Goal: Task Accomplishment & Management: Manage account settings

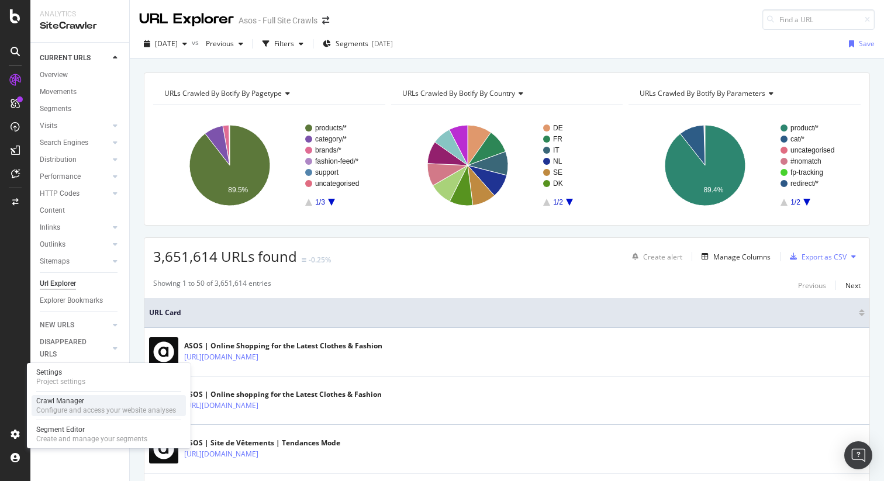
click at [65, 413] on div "Configure and access your website analyses" at bounding box center [106, 410] width 140 height 9
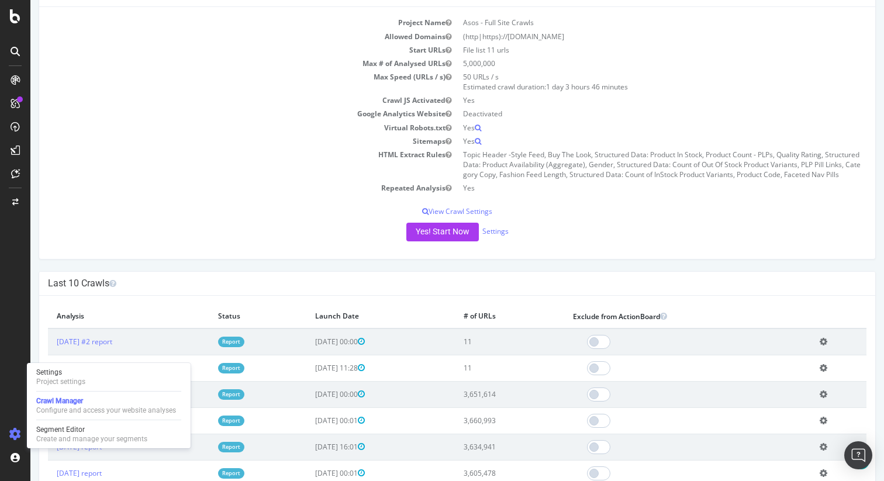
scroll to position [84, 0]
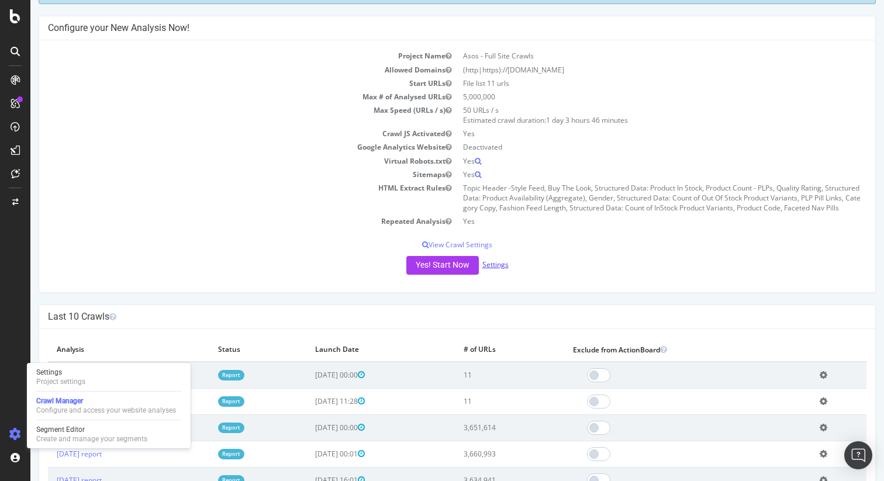
click at [502, 264] on link "Settings" at bounding box center [495, 265] width 26 height 10
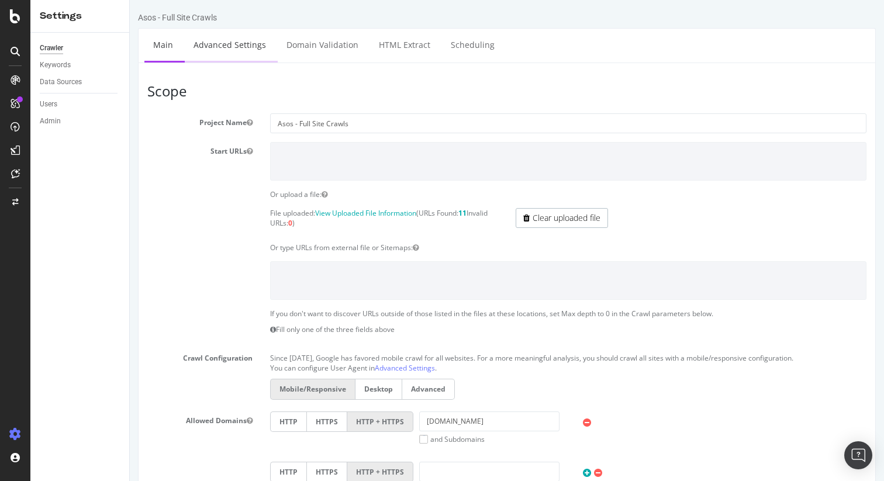
click at [226, 50] on link "Advanced Settings" at bounding box center [230, 45] width 90 height 32
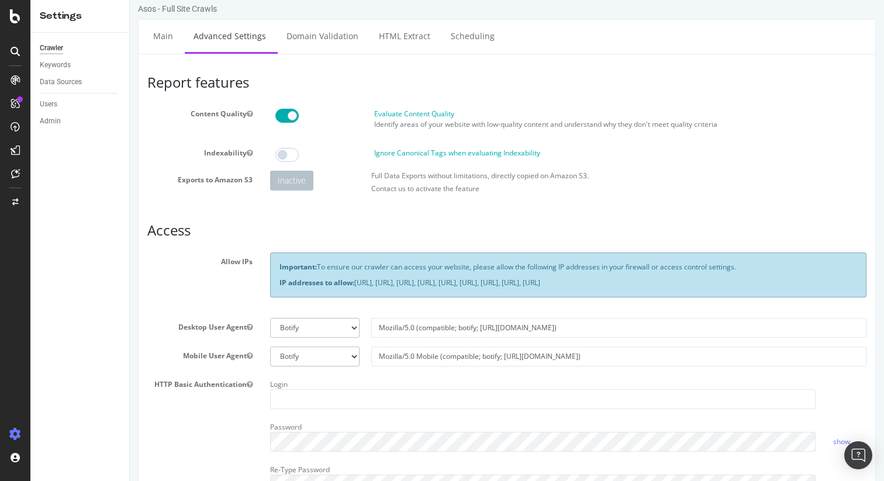
scroll to position [6, 0]
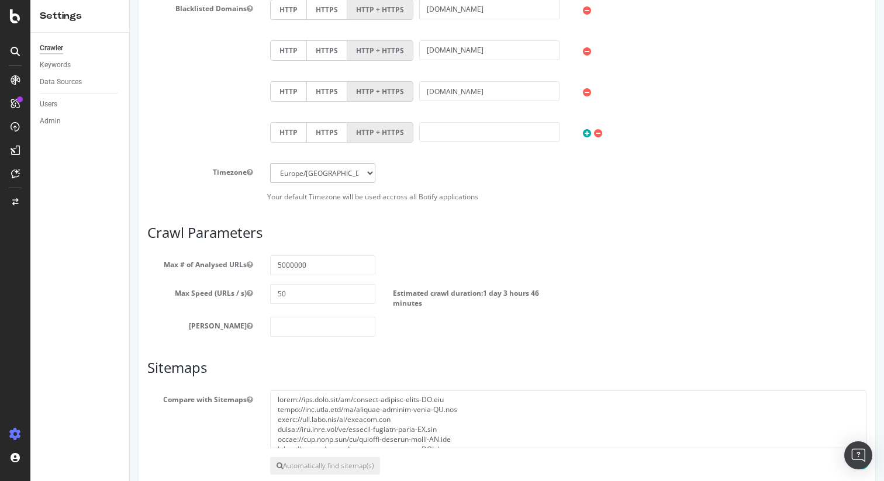
scroll to position [586, 0]
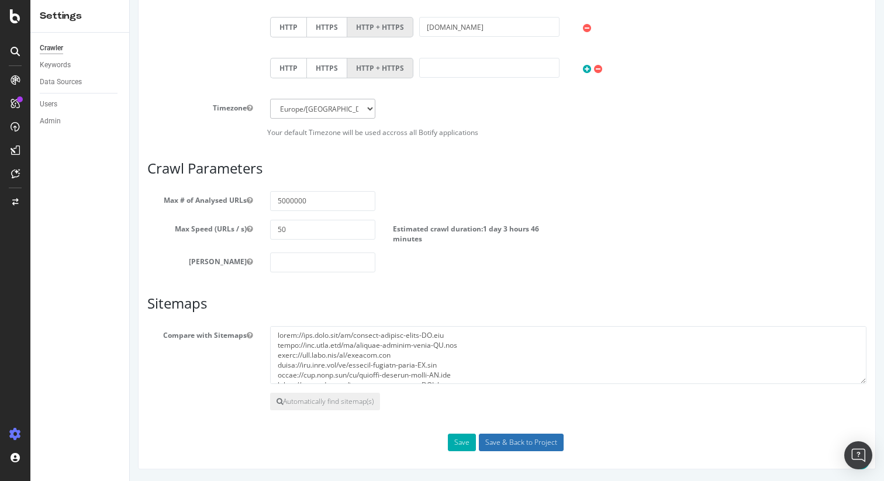
click at [538, 438] on input "Save & Back to Project" at bounding box center [521, 443] width 85 height 18
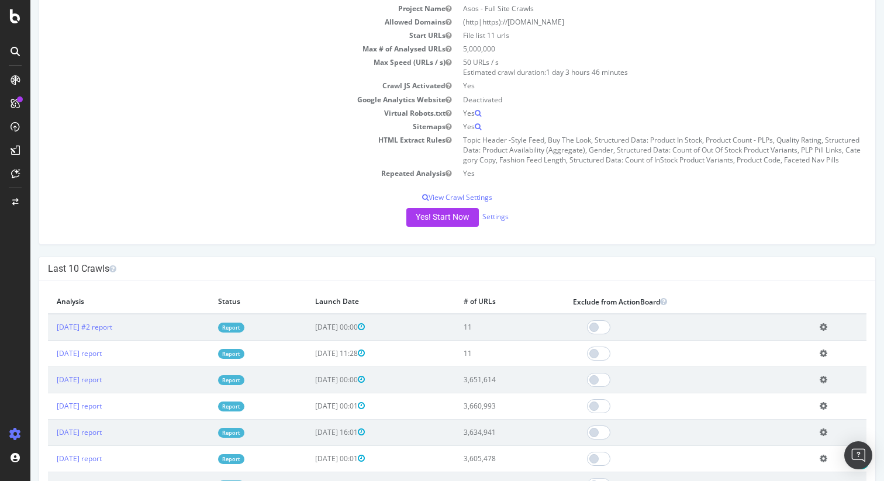
scroll to position [199, 0]
